Goal: Check status: Check status

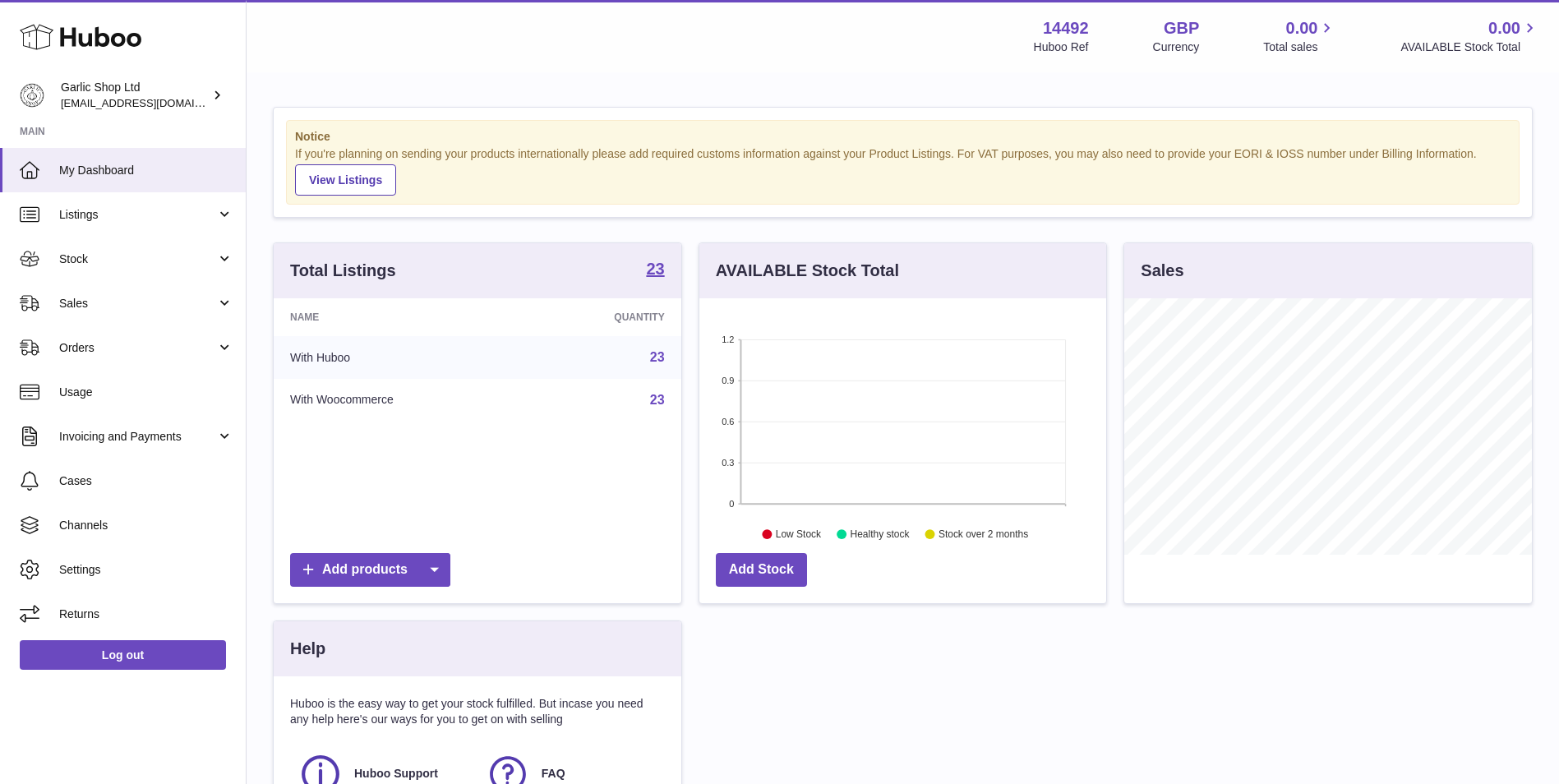
scroll to position [257, 407]
click at [133, 257] on span "Stock" at bounding box center [137, 259] width 157 height 15
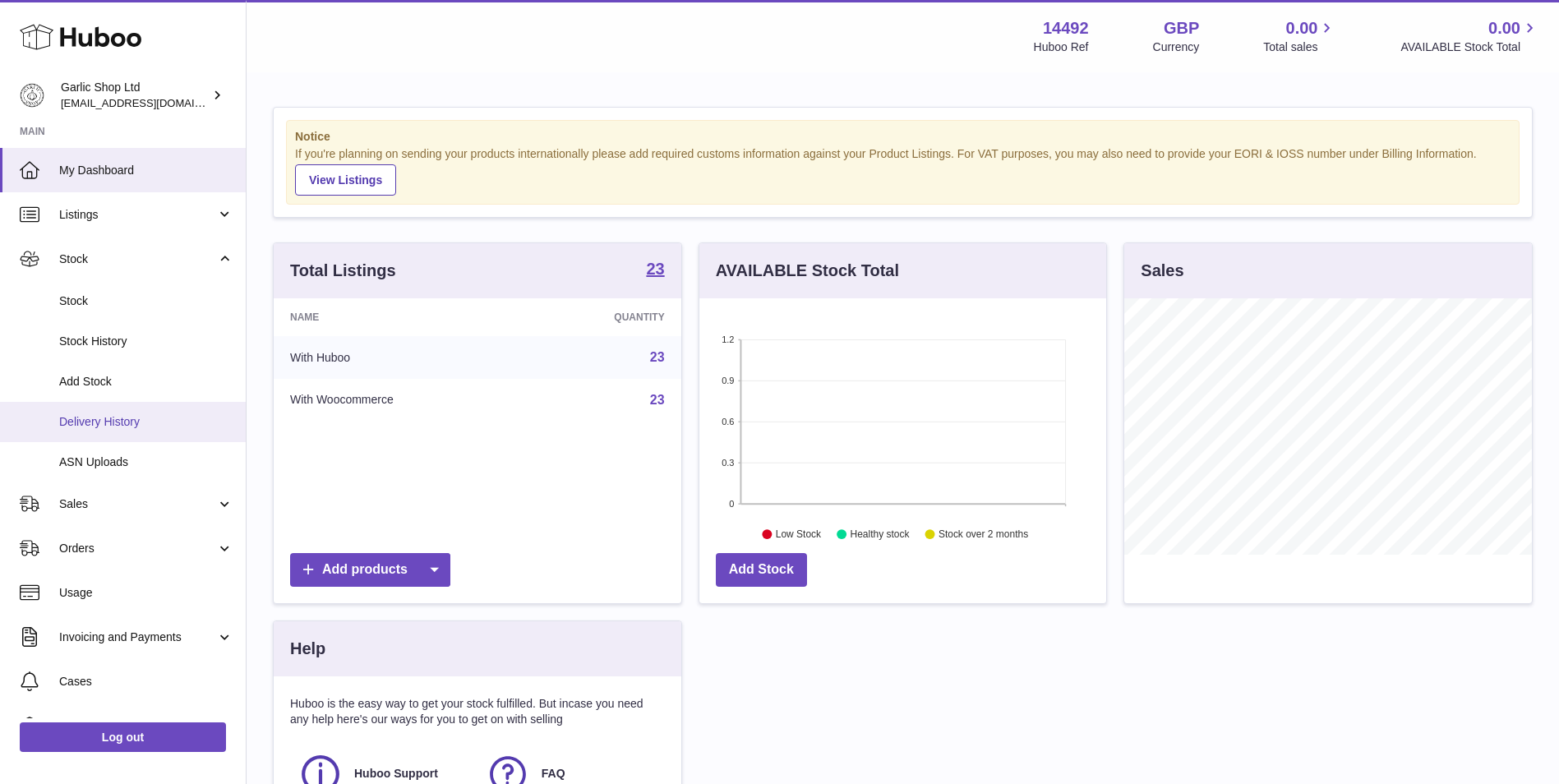
click at [123, 426] on span "Delivery History" at bounding box center [146, 421] width 175 height 15
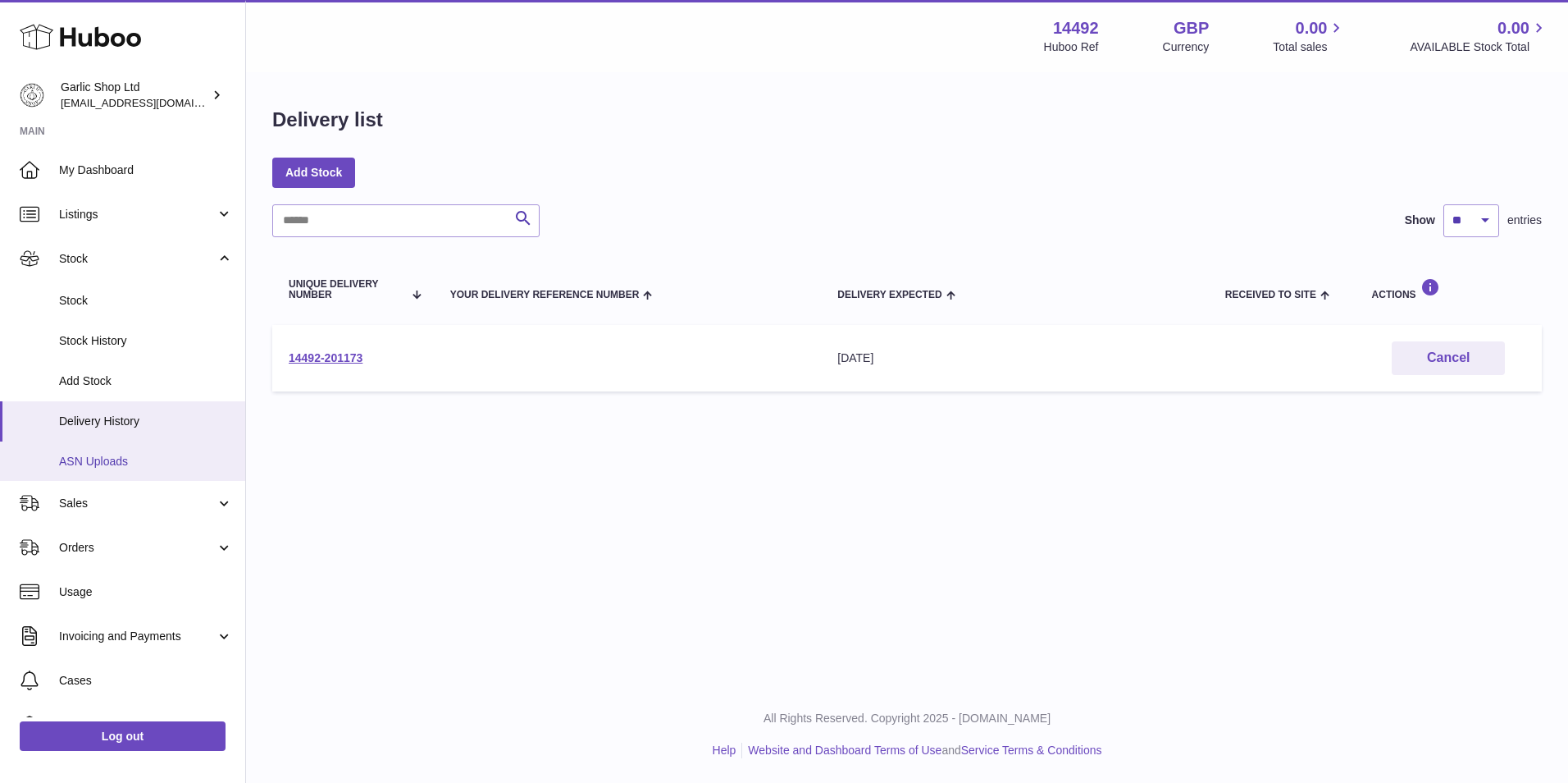
click at [167, 448] on link "ASN Uploads" at bounding box center [123, 461] width 246 height 41
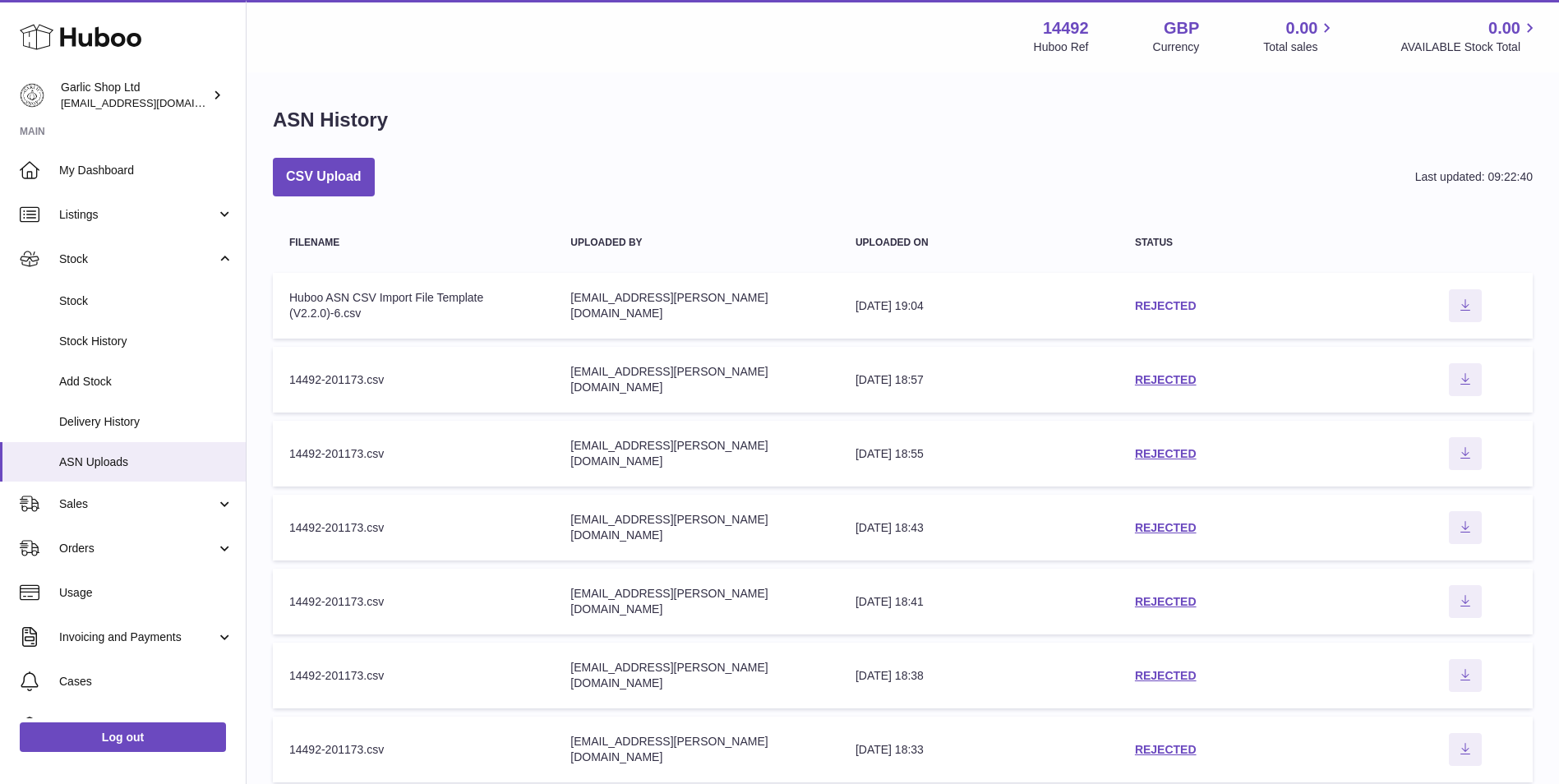
click at [1157, 309] on link "REJECTED" at bounding box center [1166, 306] width 61 height 14
click at [1176, 374] on link "REJECTED" at bounding box center [1166, 380] width 61 height 14
click at [117, 407] on link "Delivery History" at bounding box center [123, 421] width 246 height 41
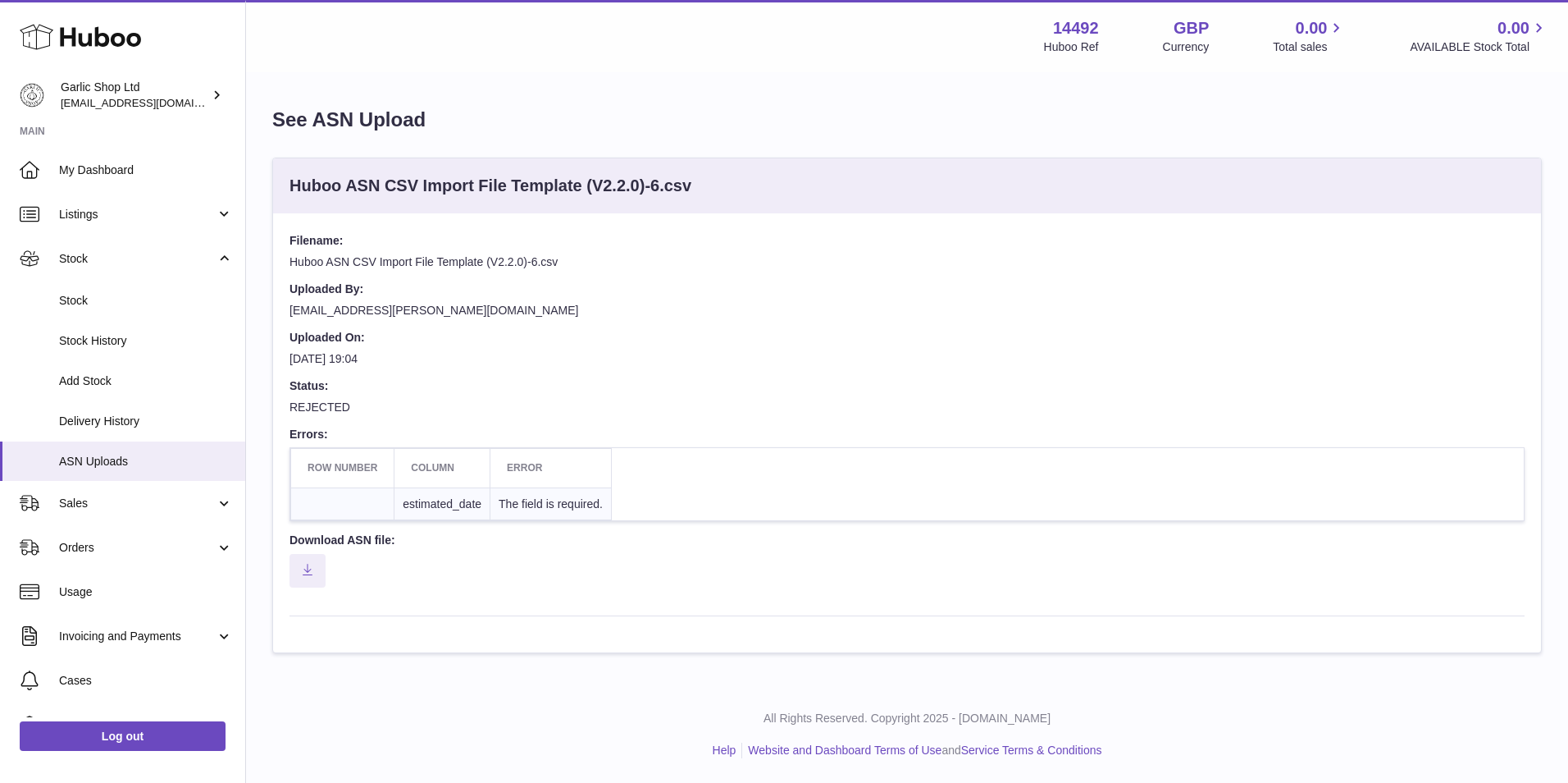
click at [447, 504] on td "estimated_date" at bounding box center [442, 504] width 96 height 33
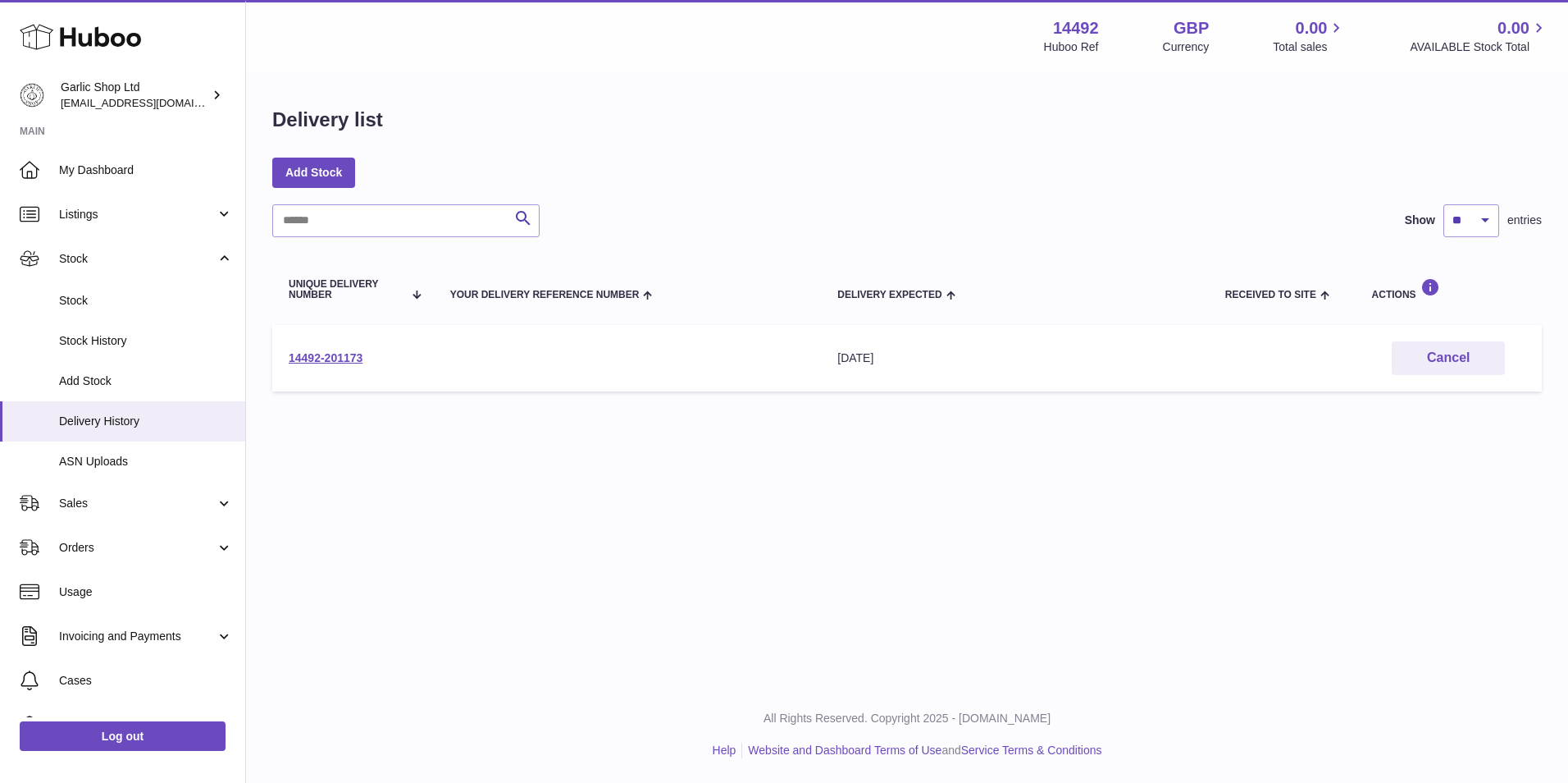
click at [346, 350] on td "14492-201173" at bounding box center [353, 359] width 162 height 67
click at [347, 355] on link "14492-201173" at bounding box center [326, 358] width 74 height 14
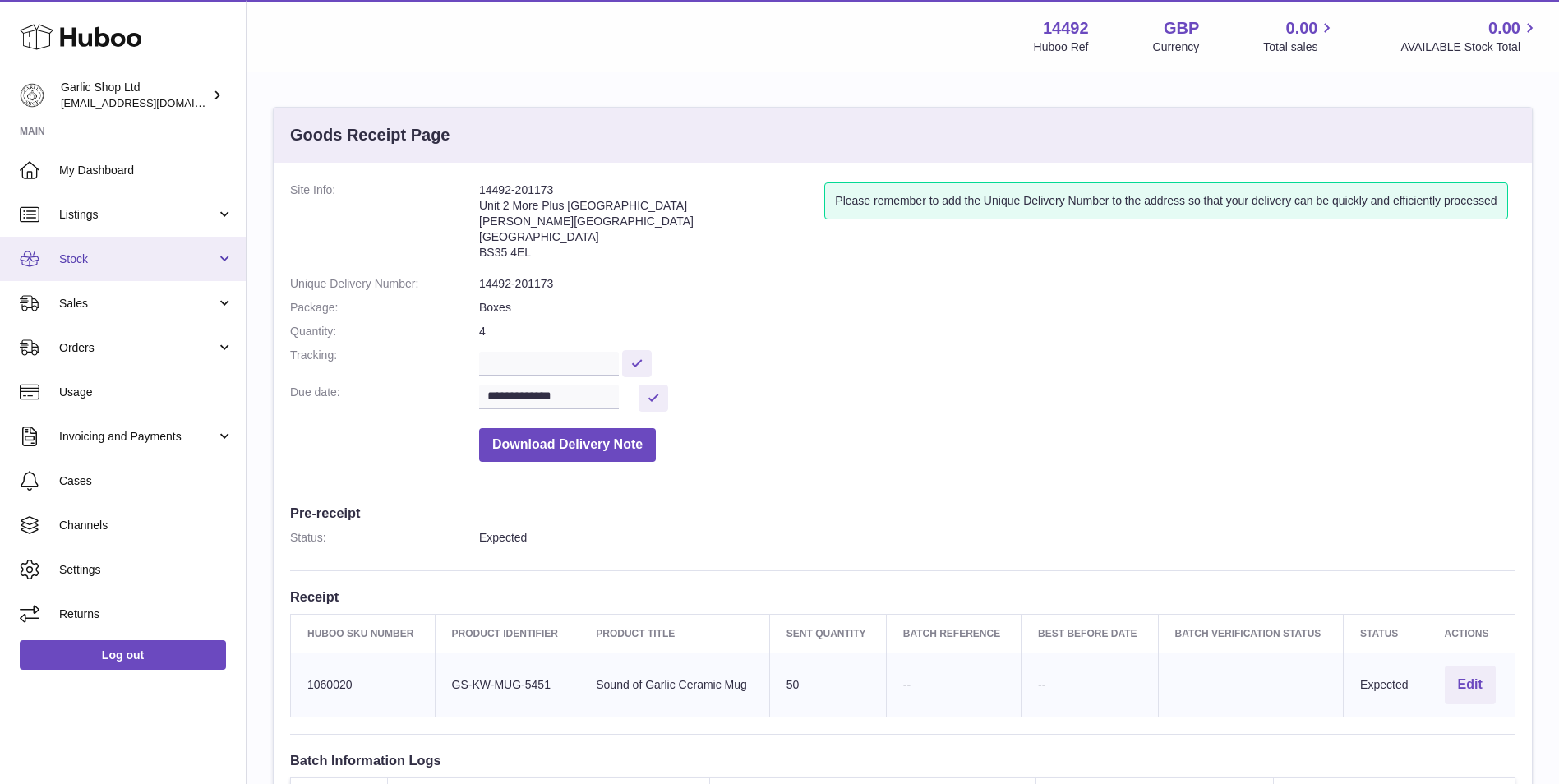
click at [185, 259] on span "Stock" at bounding box center [137, 259] width 157 height 15
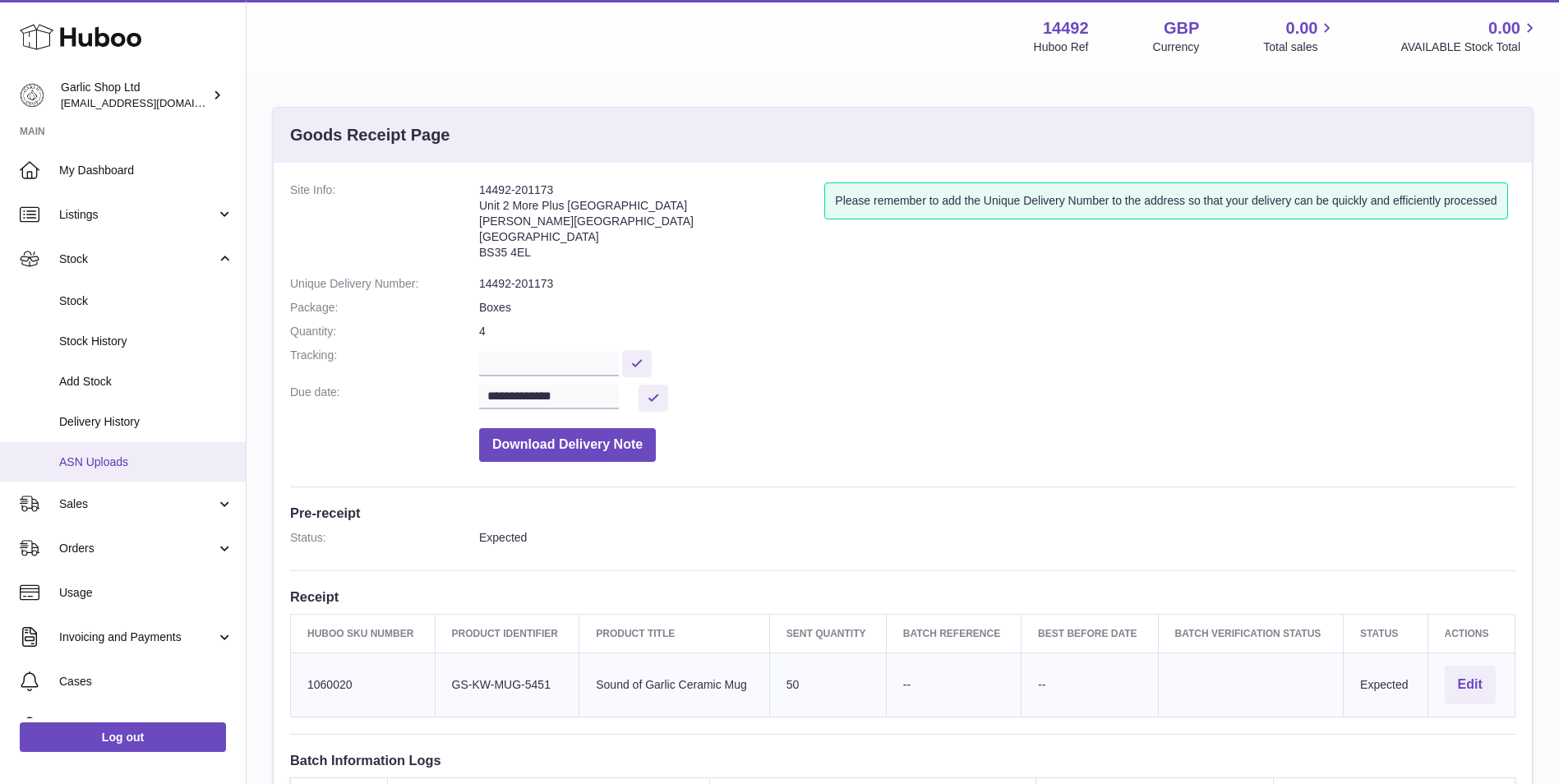
click at [187, 469] on span "ASN Uploads" at bounding box center [146, 462] width 175 height 15
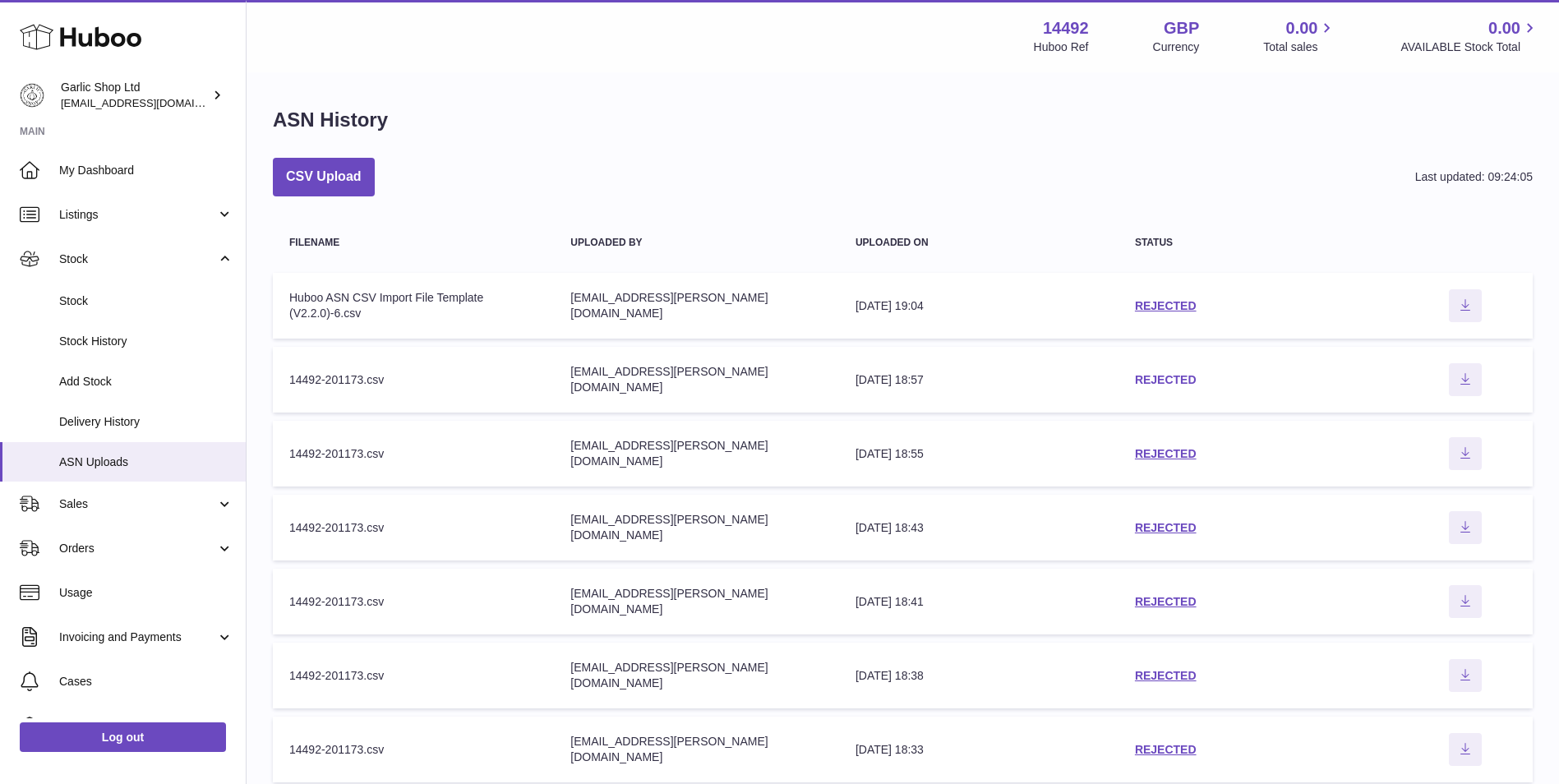
click at [1159, 381] on link "REJECTED" at bounding box center [1166, 380] width 61 height 14
click at [147, 412] on link "Delivery History" at bounding box center [123, 421] width 246 height 41
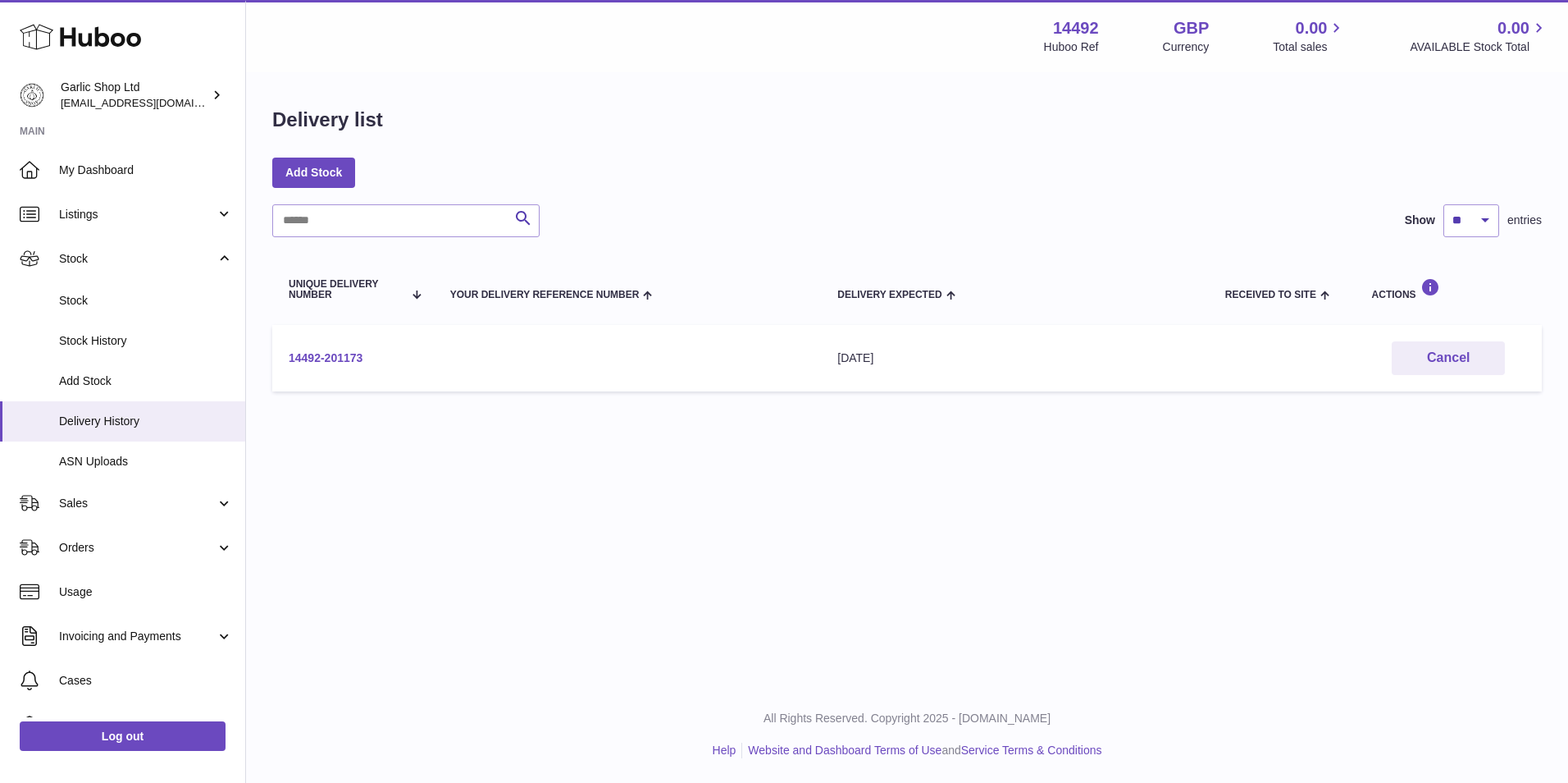
click at [350, 352] on link "14492-201173" at bounding box center [326, 358] width 74 height 14
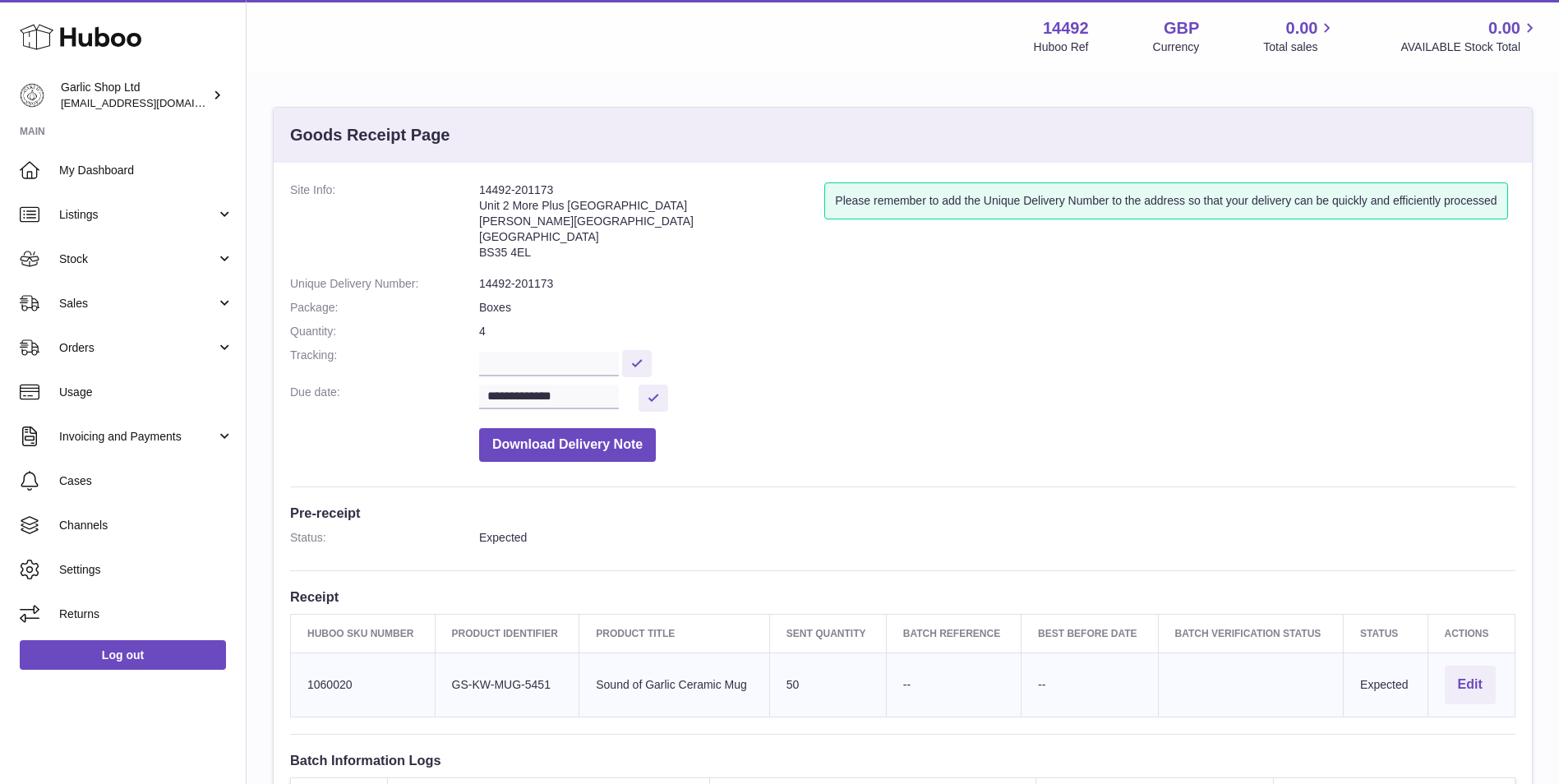
drag, startPoint x: 733, startPoint y: 685, endPoint x: 584, endPoint y: 665, distance: 150.3
click at [584, 665] on td "Product title Sound of Garlic Ceramic Mug" at bounding box center [675, 685] width 191 height 64
copy td "Sound of Garlic Ceramic Mug"
drag, startPoint x: 137, startPoint y: 268, endPoint x: 137, endPoint y: 279, distance: 11.0
click at [137, 268] on link "Stock" at bounding box center [123, 259] width 246 height 44
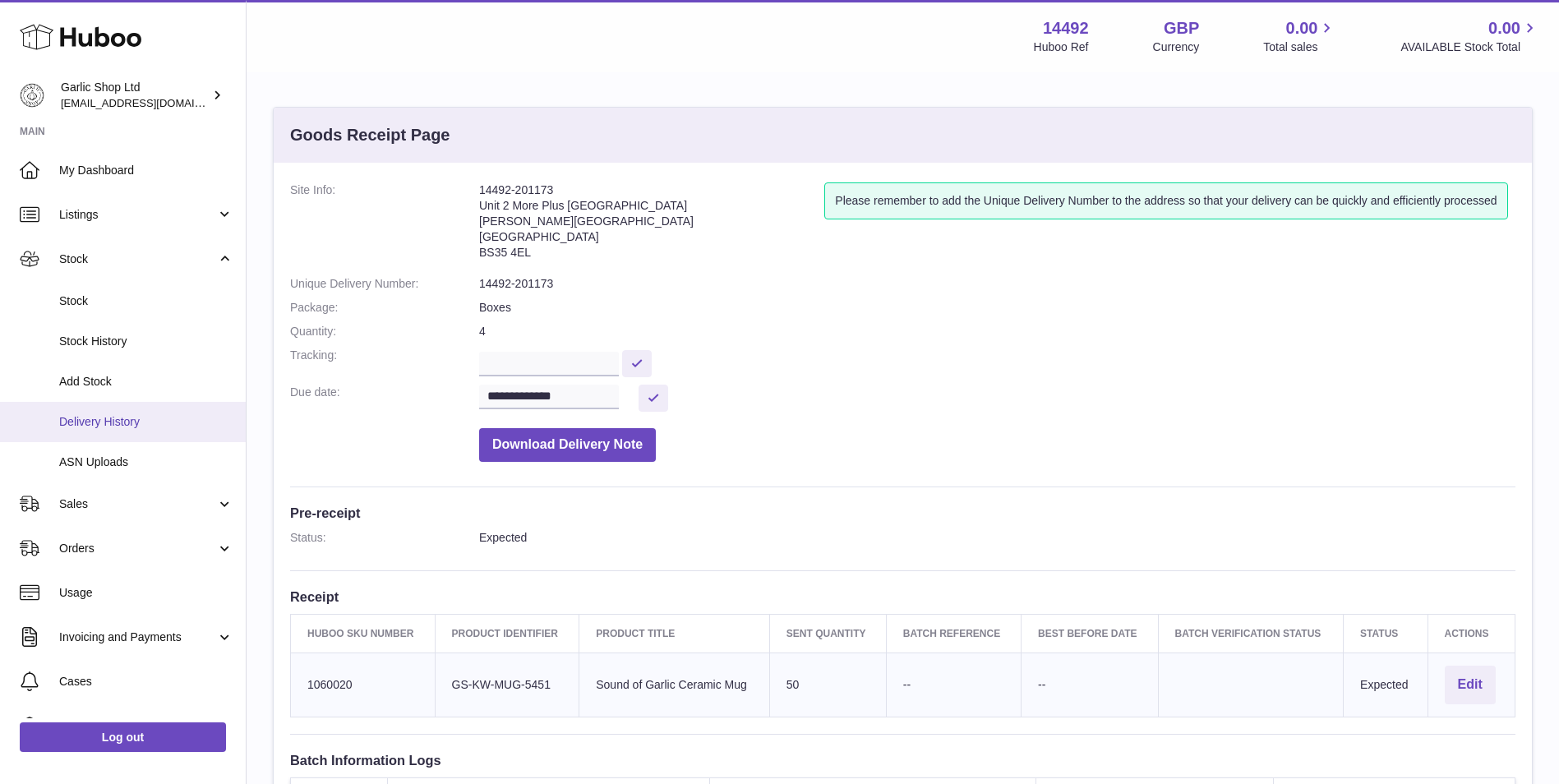
click at [146, 427] on span "Delivery History" at bounding box center [146, 421] width 175 height 15
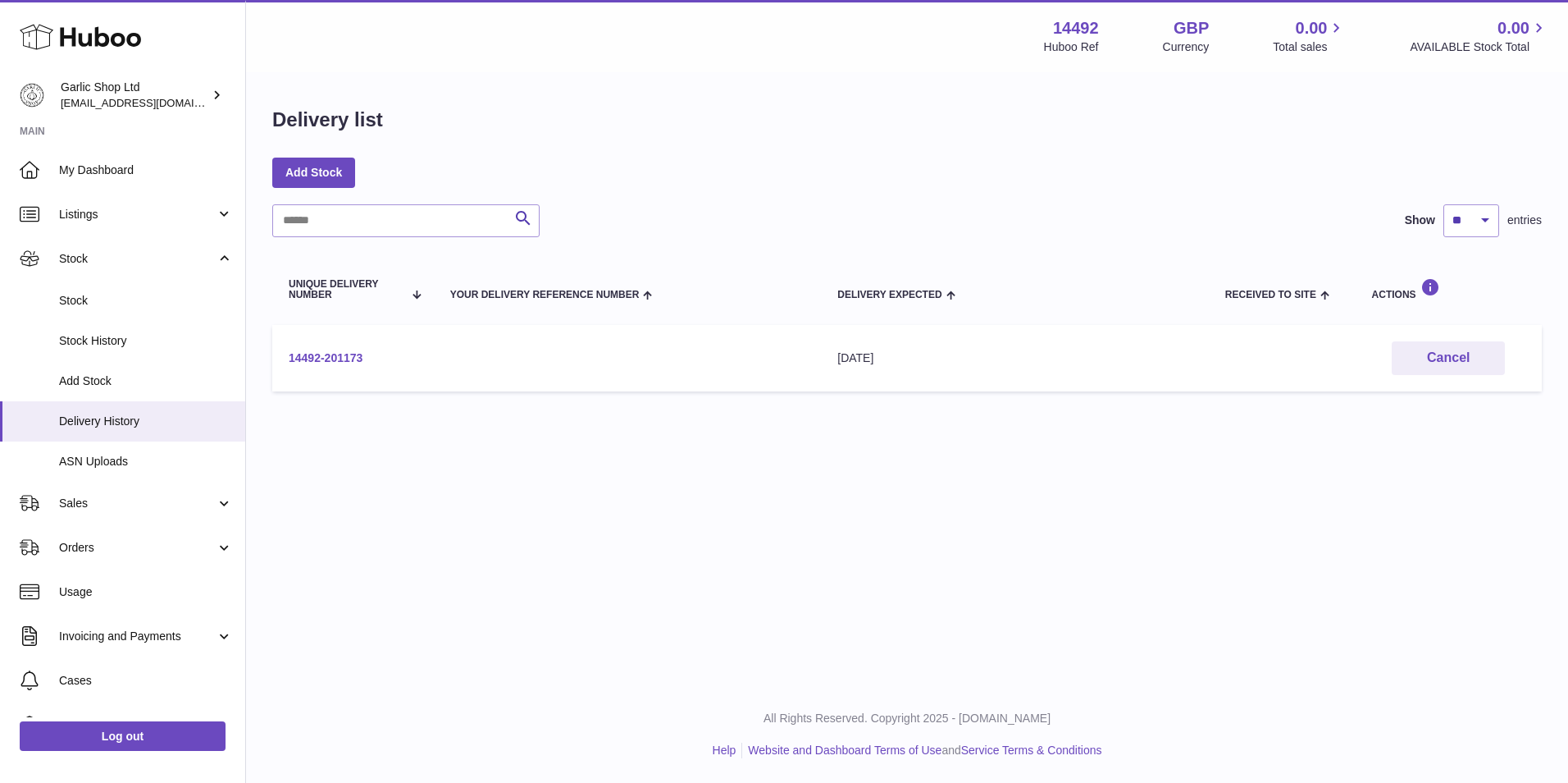
click at [310, 351] on link "14492-201173" at bounding box center [326, 358] width 74 height 14
